Goal: Task Accomplishment & Management: Complete application form

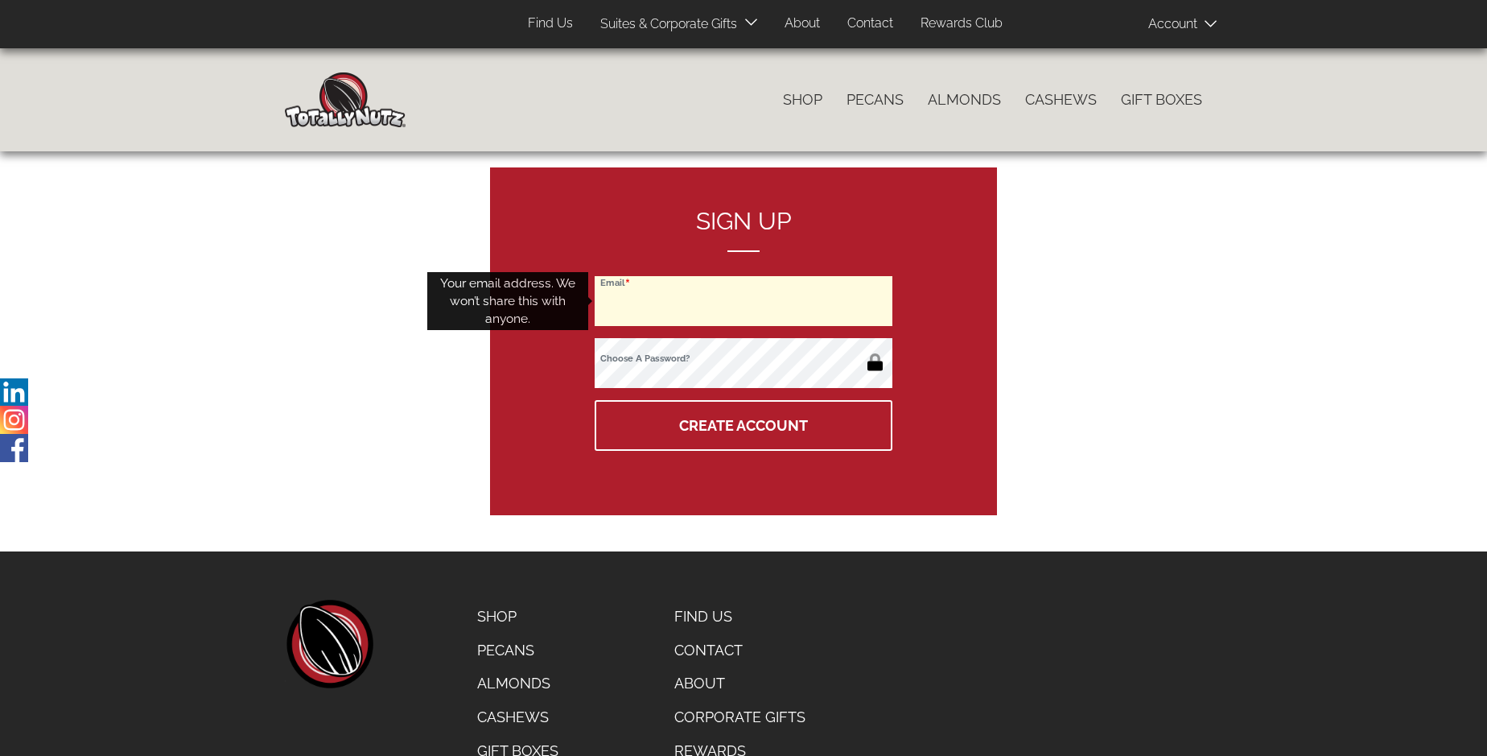
click at [744, 301] on input "Email" at bounding box center [744, 301] width 298 height 50
type input "info@healthcostiq.com"
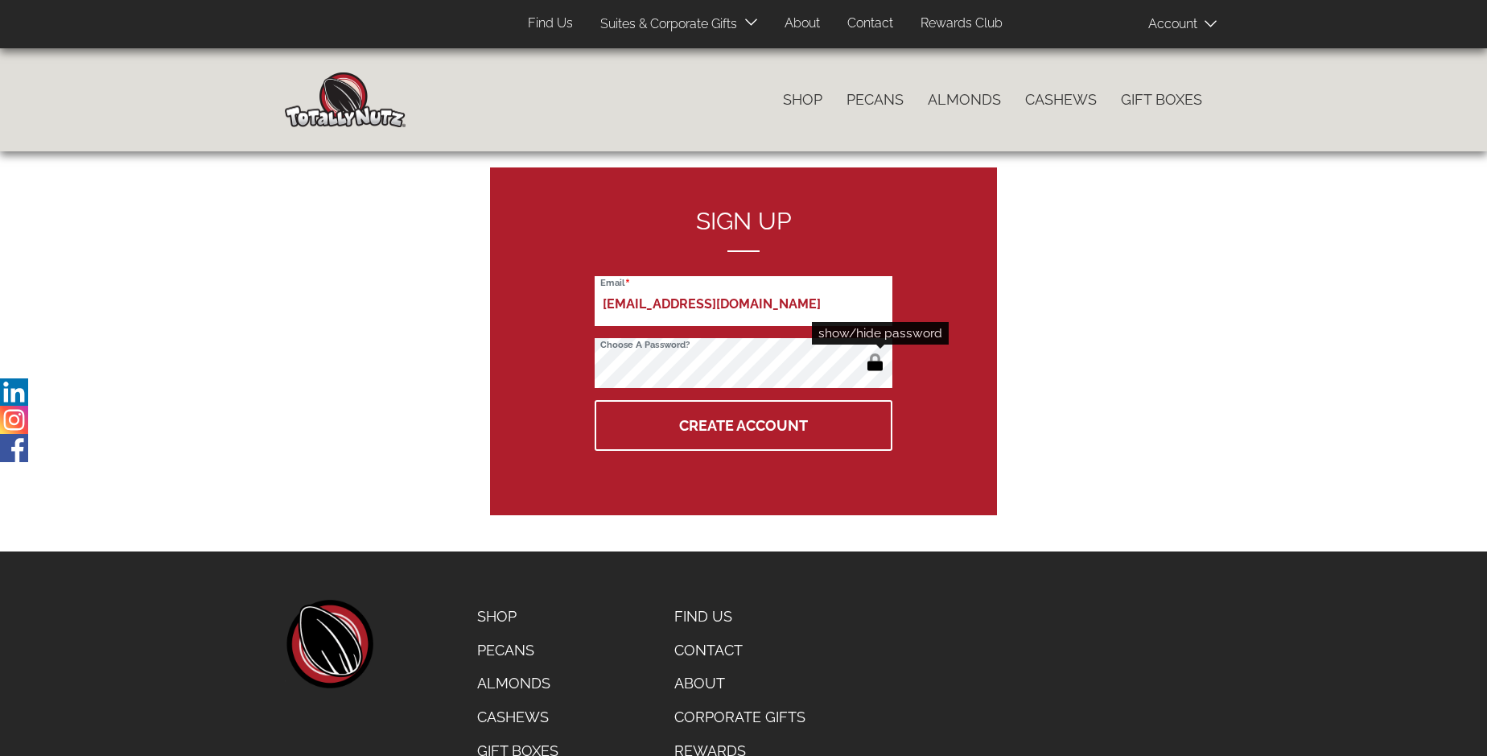
click at [875, 364] on button "button" at bounding box center [875, 364] width 27 height 26
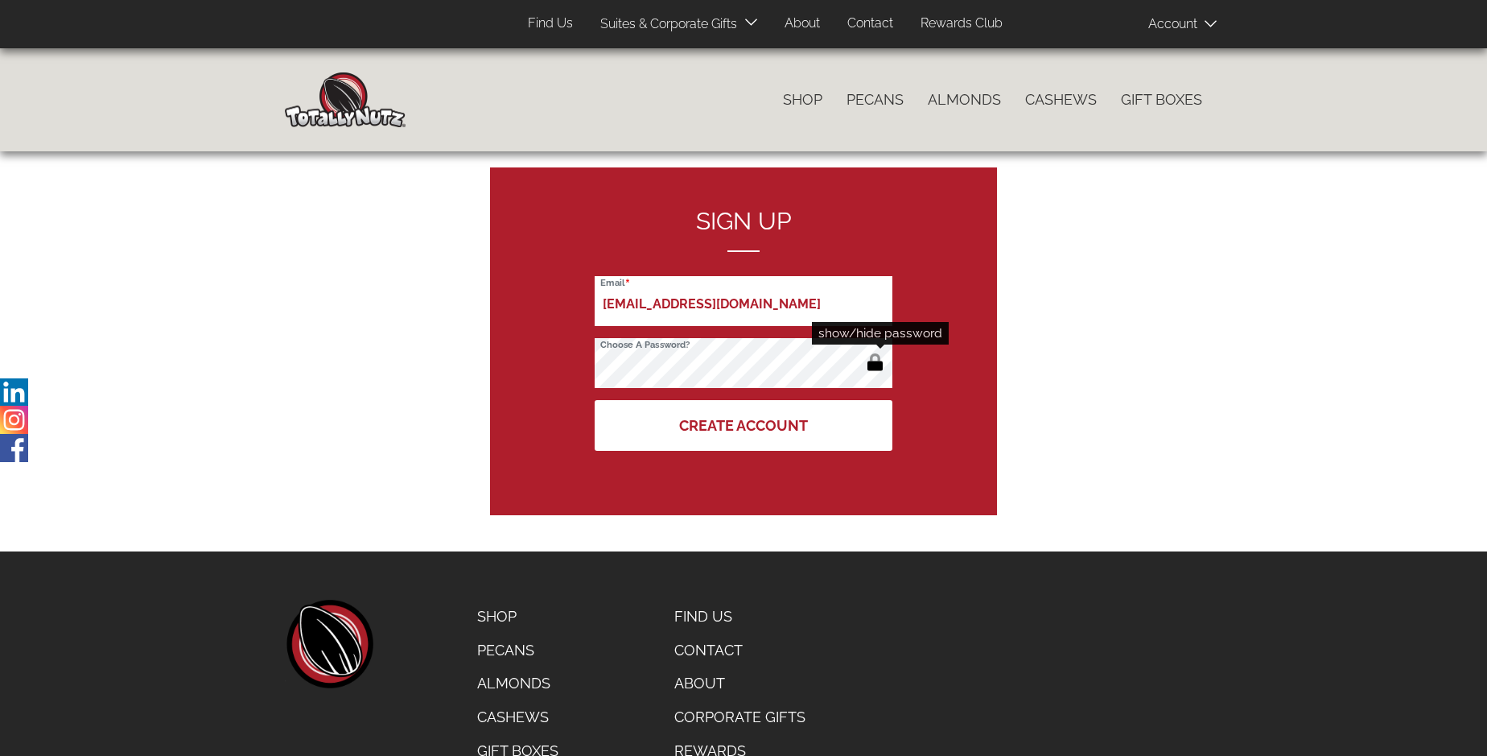
click at [744, 425] on button "Create Account" at bounding box center [744, 425] width 298 height 51
